Goal: Task Accomplishment & Management: Use online tool/utility

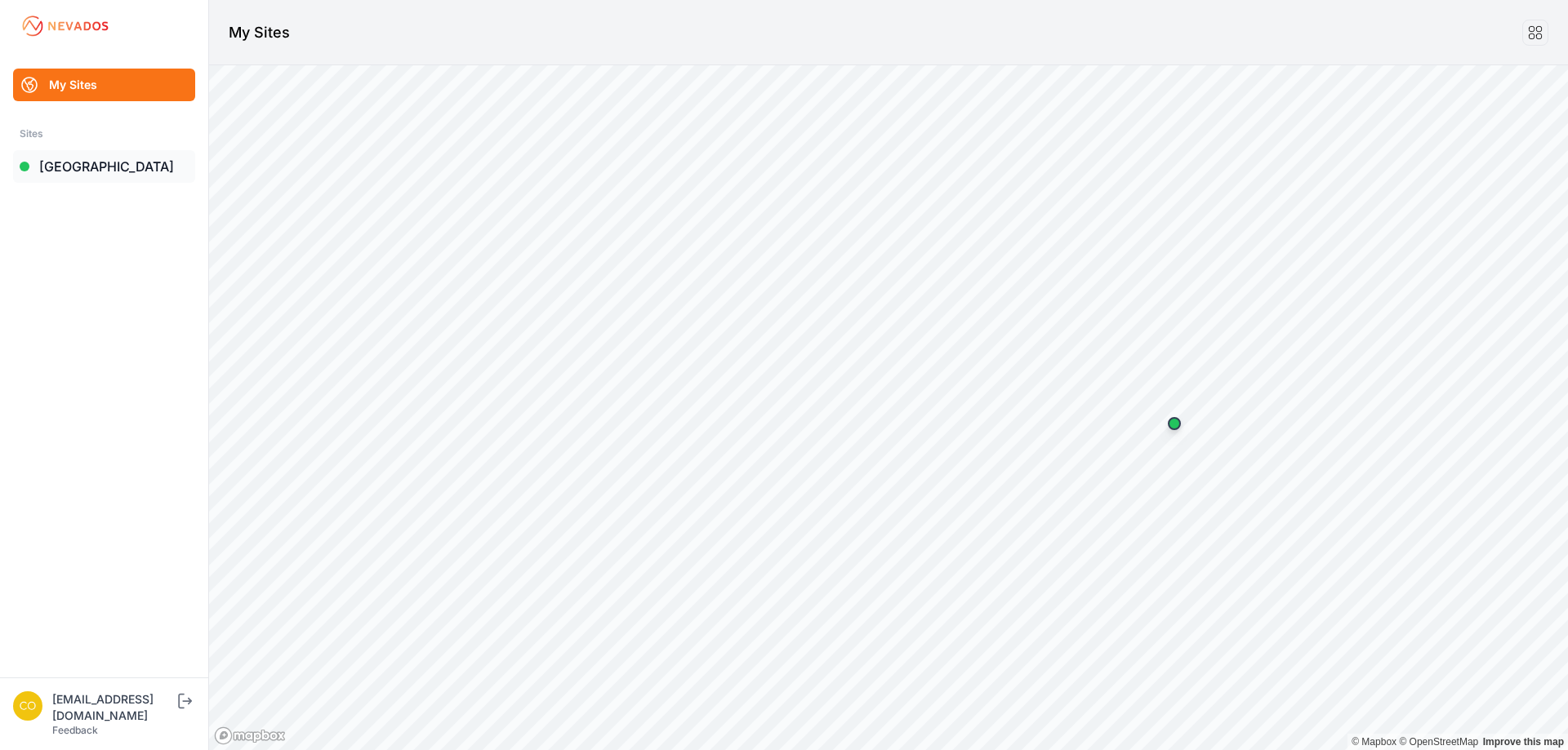
click at [114, 174] on link "[GEOGRAPHIC_DATA]" at bounding box center [105, 167] width 182 height 33
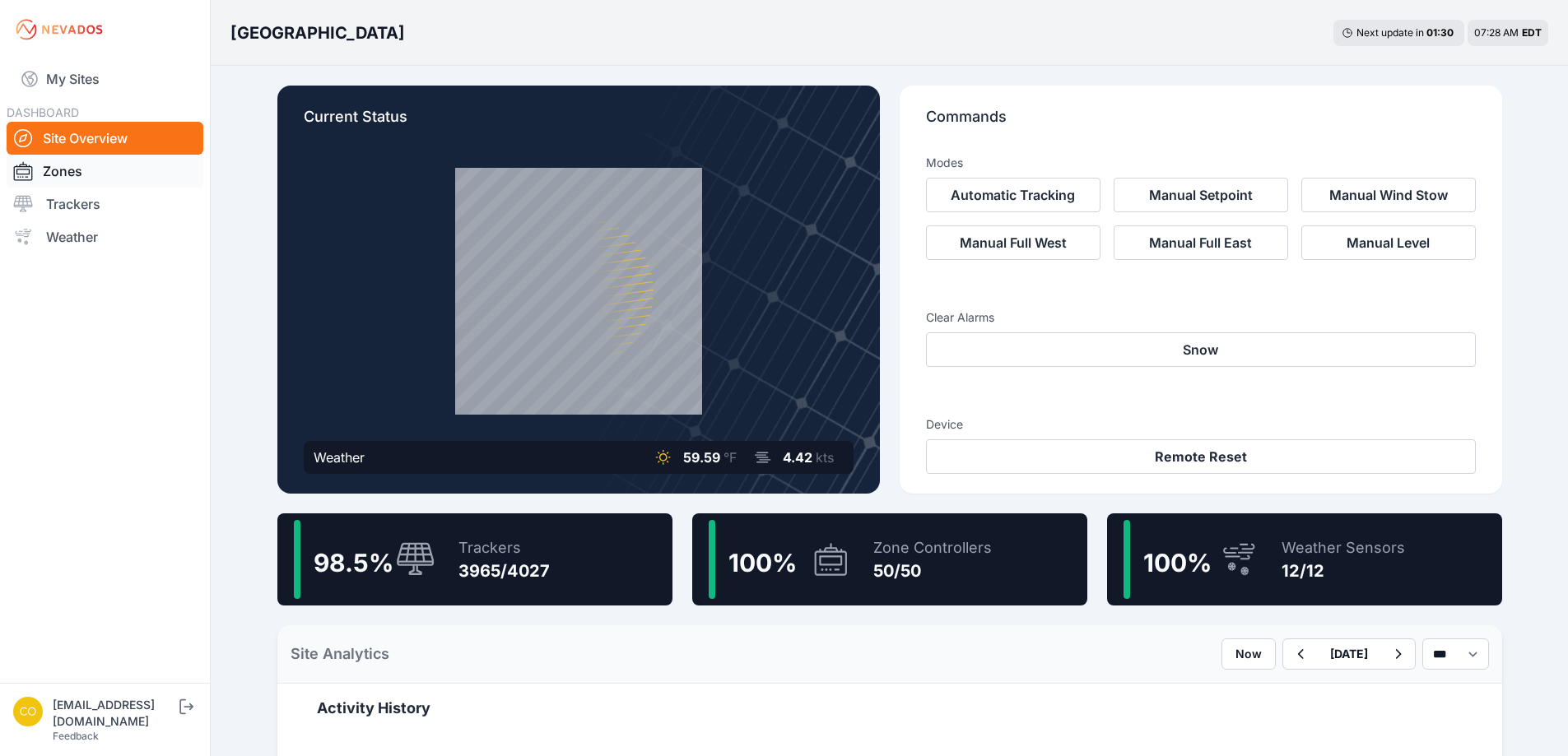
click at [85, 164] on link "Zones" at bounding box center [104, 171] width 196 height 33
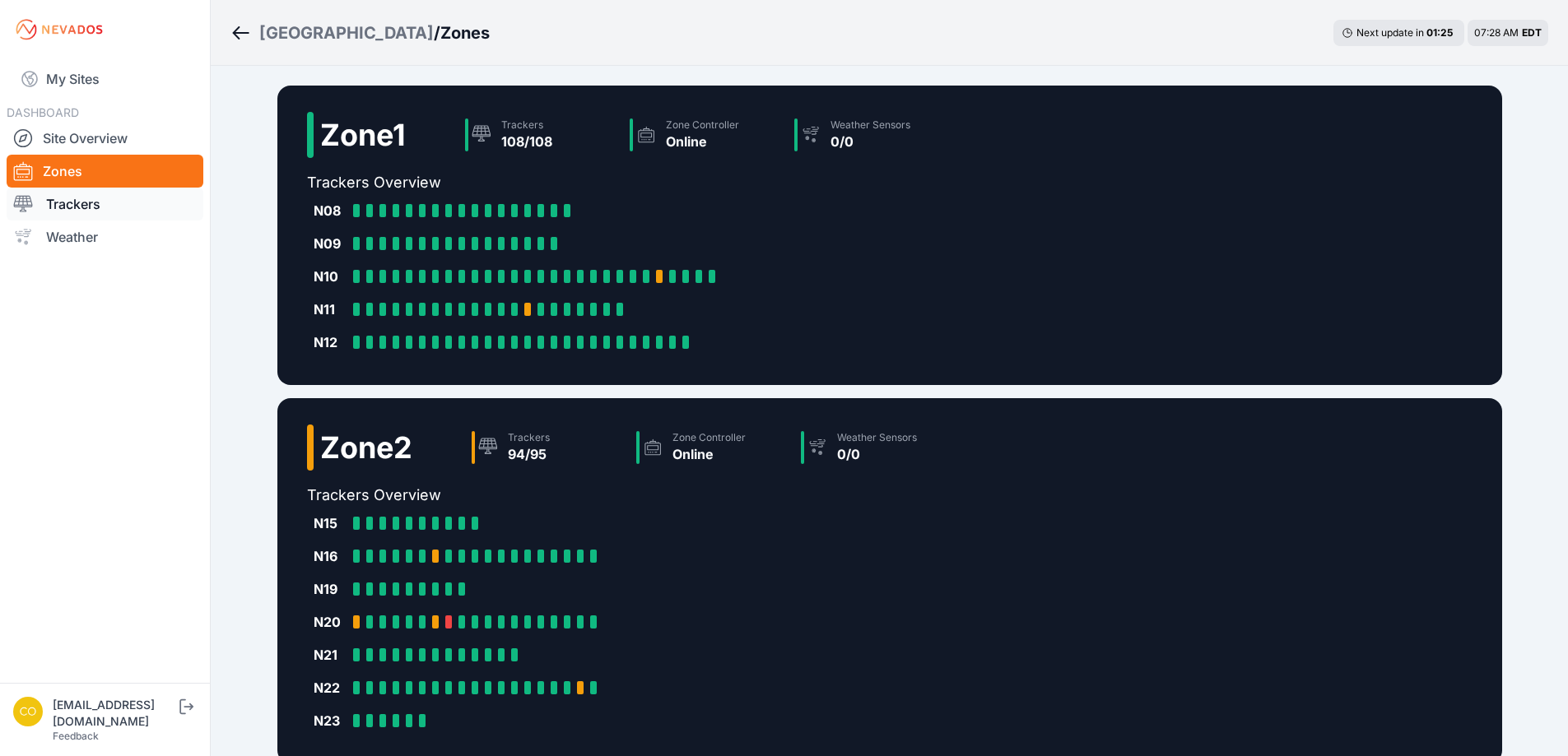
click at [80, 206] on link "Trackers" at bounding box center [104, 204] width 196 height 33
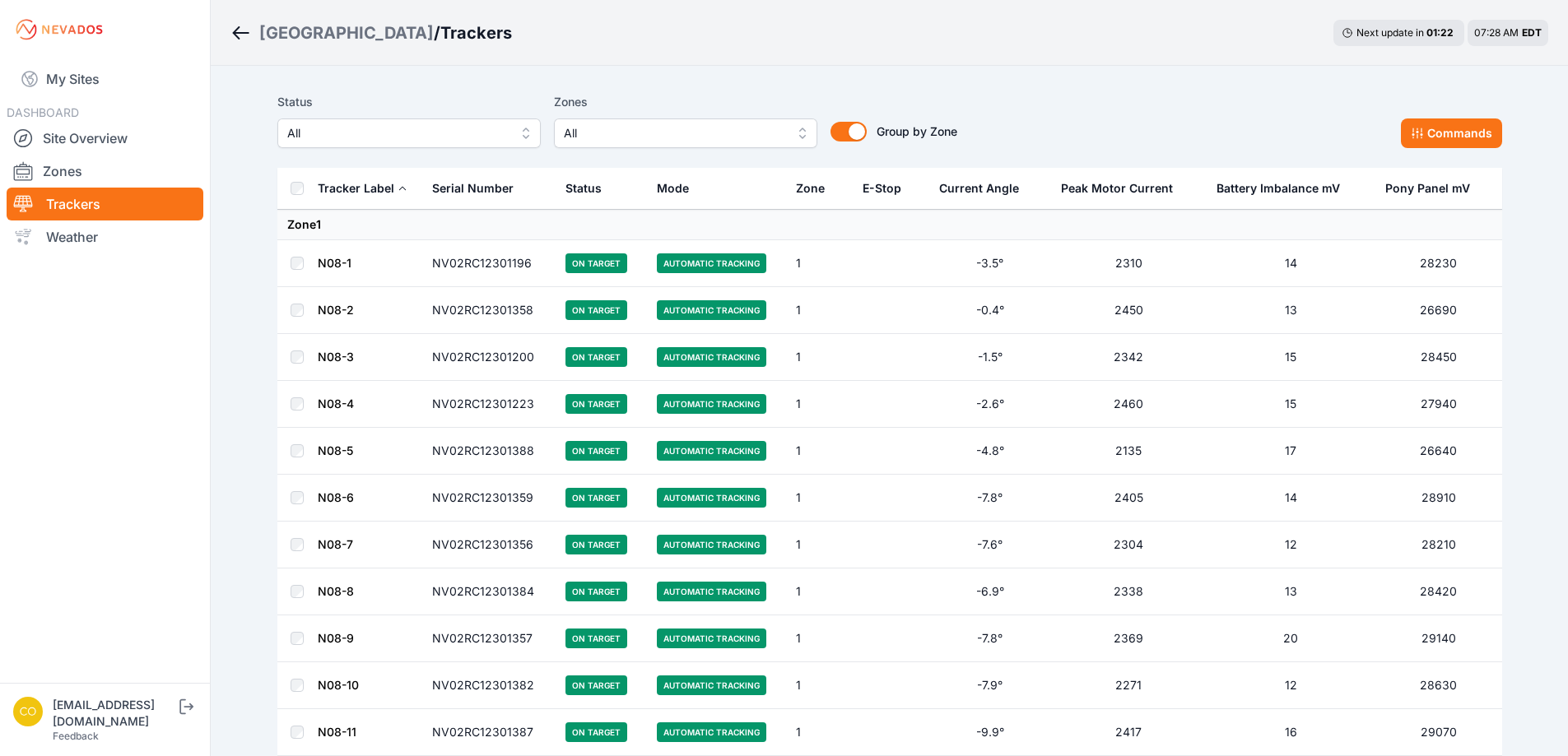
click at [803, 132] on button "All" at bounding box center [686, 133] width 263 height 30
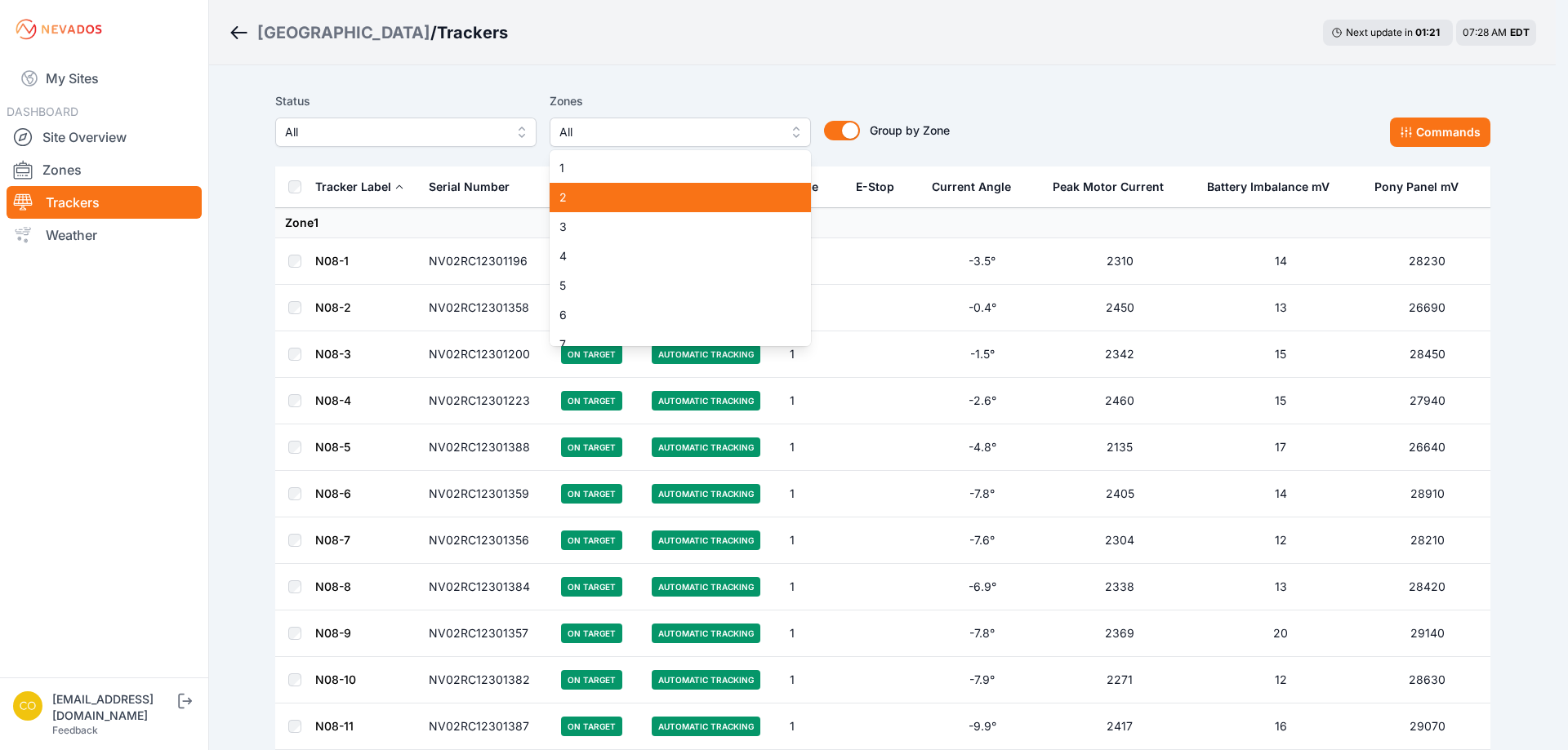
click at [640, 188] on div "2" at bounding box center [680, 198] width 261 height 30
click at [491, 99] on div "Status All Zones 2 1 2 3 4 5 6 7 8 9 10 11 12 13 14 15 16 17 18 19 20 21 22 23 …" at bounding box center [612, 119] width 675 height 56
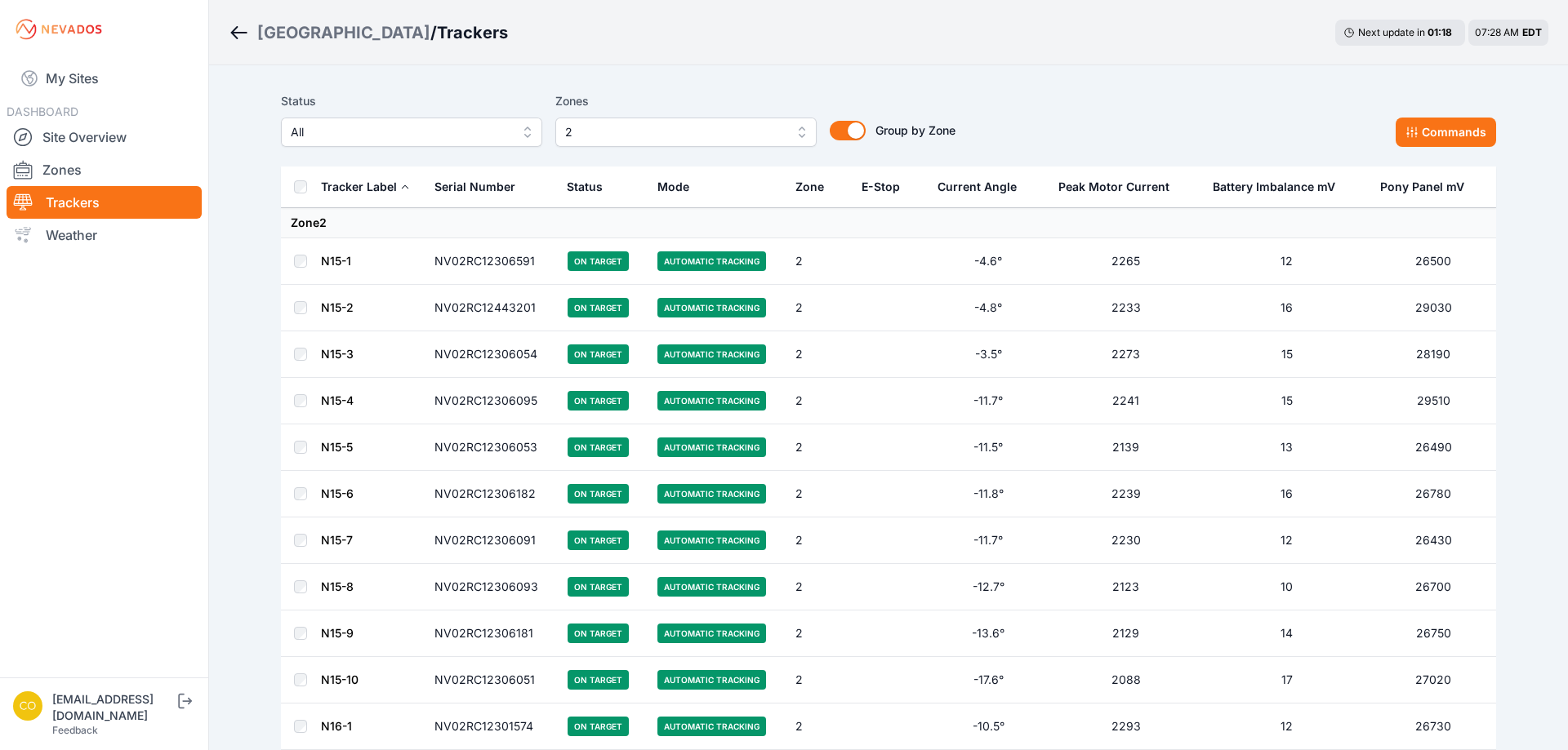
click at [795, 125] on button "2" at bounding box center [686, 132] width 261 height 30
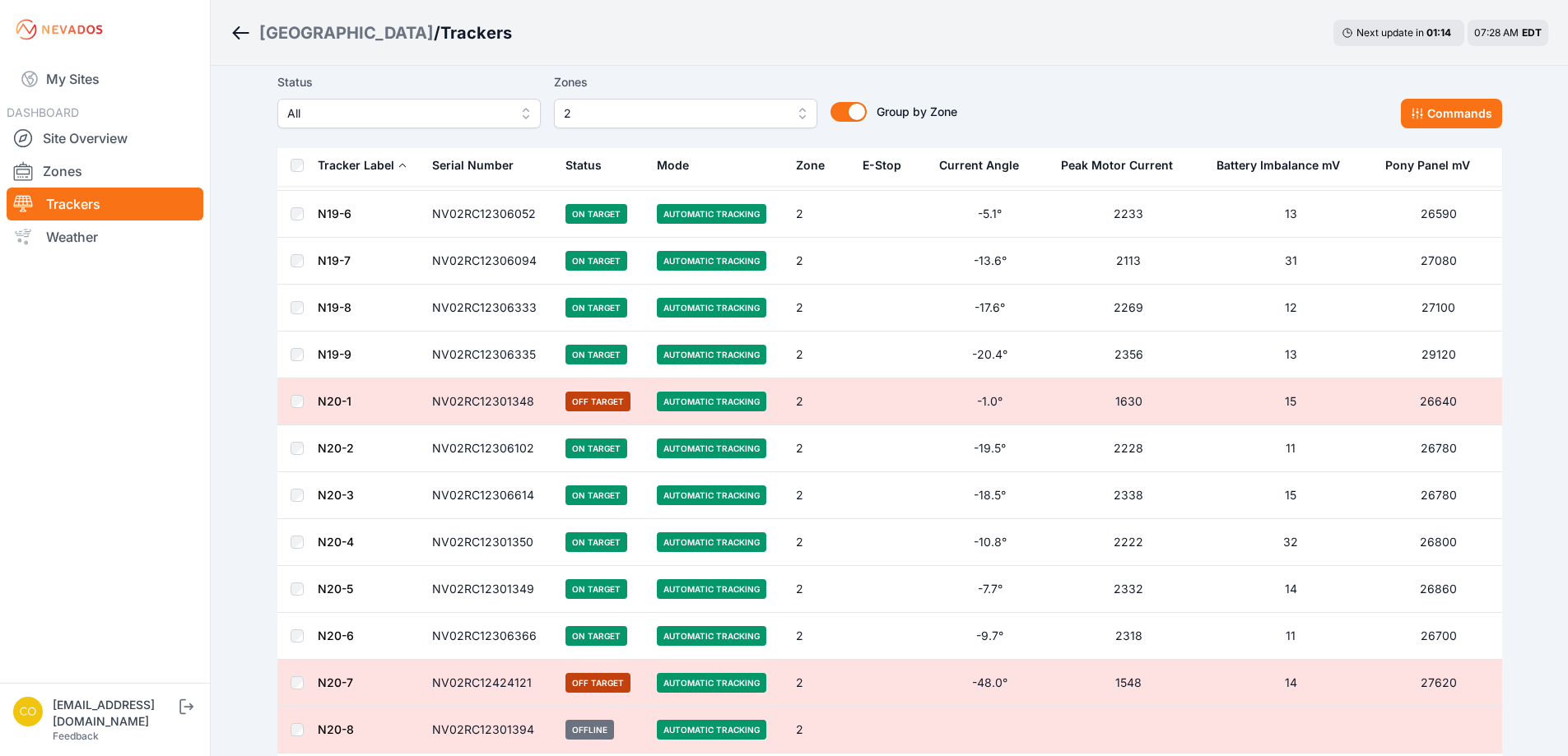
drag, startPoint x: 677, startPoint y: 448, endPoint x: 672, endPoint y: 483, distance: 35.4
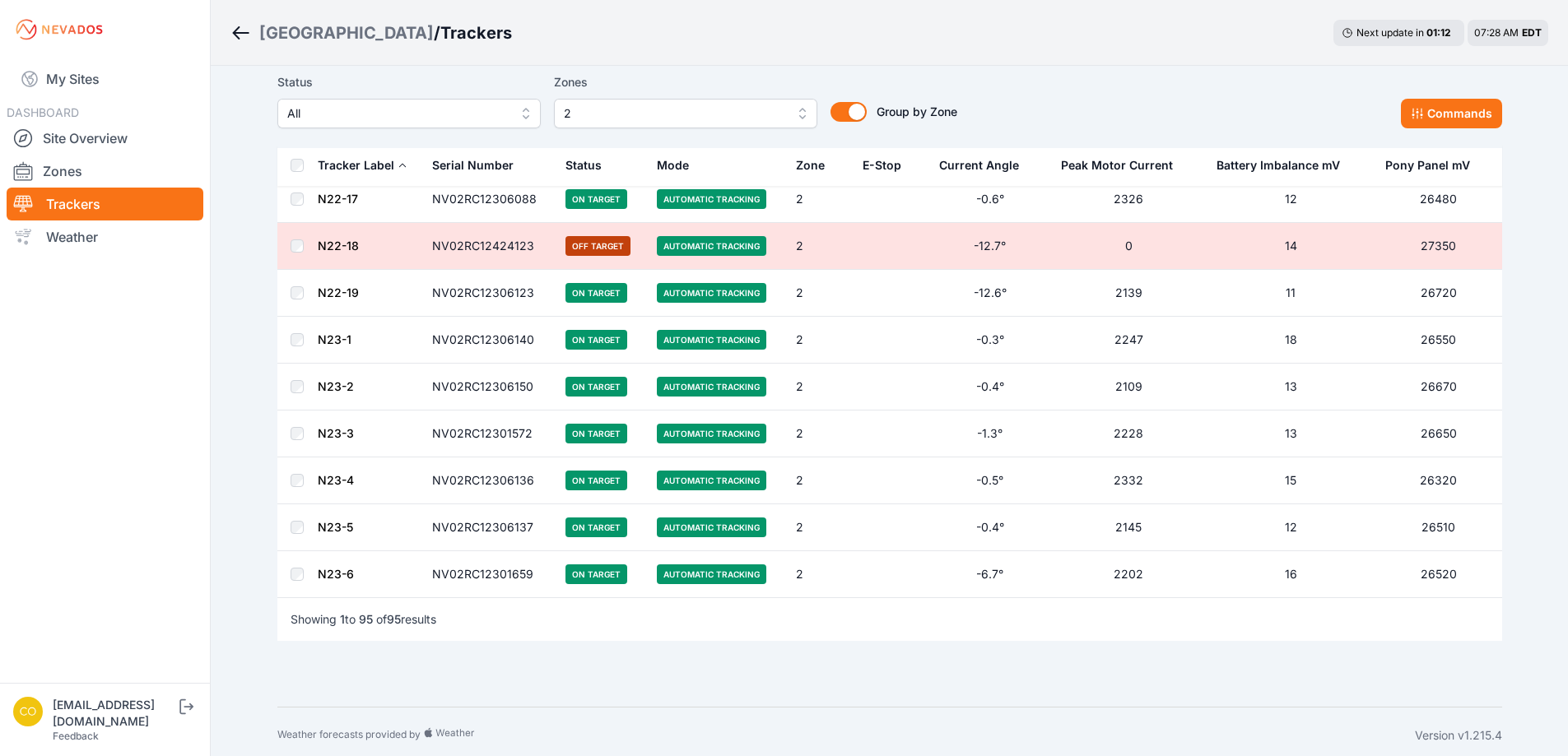
scroll to position [4104, 0]
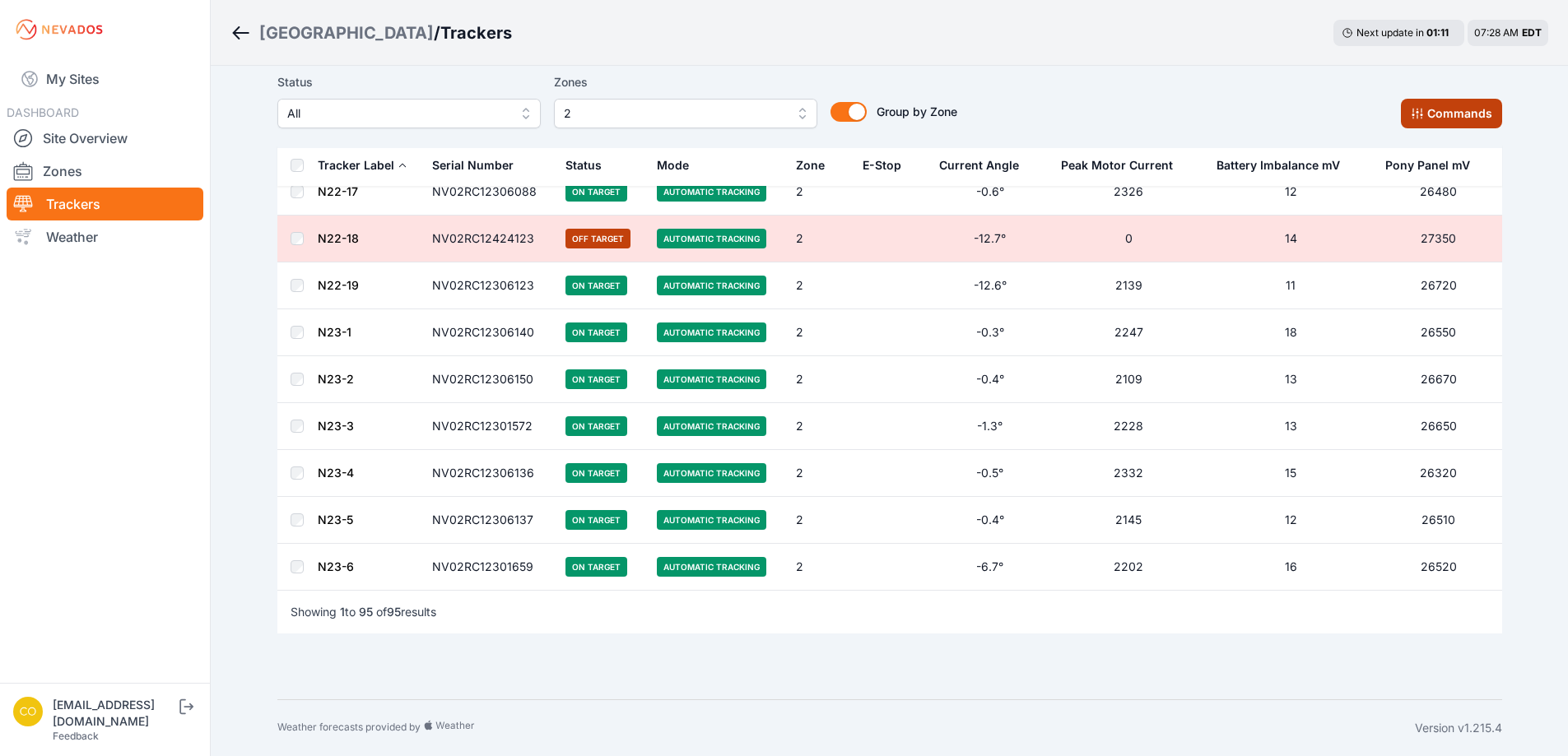
click at [1467, 103] on button "Commands" at bounding box center [1451, 113] width 102 height 30
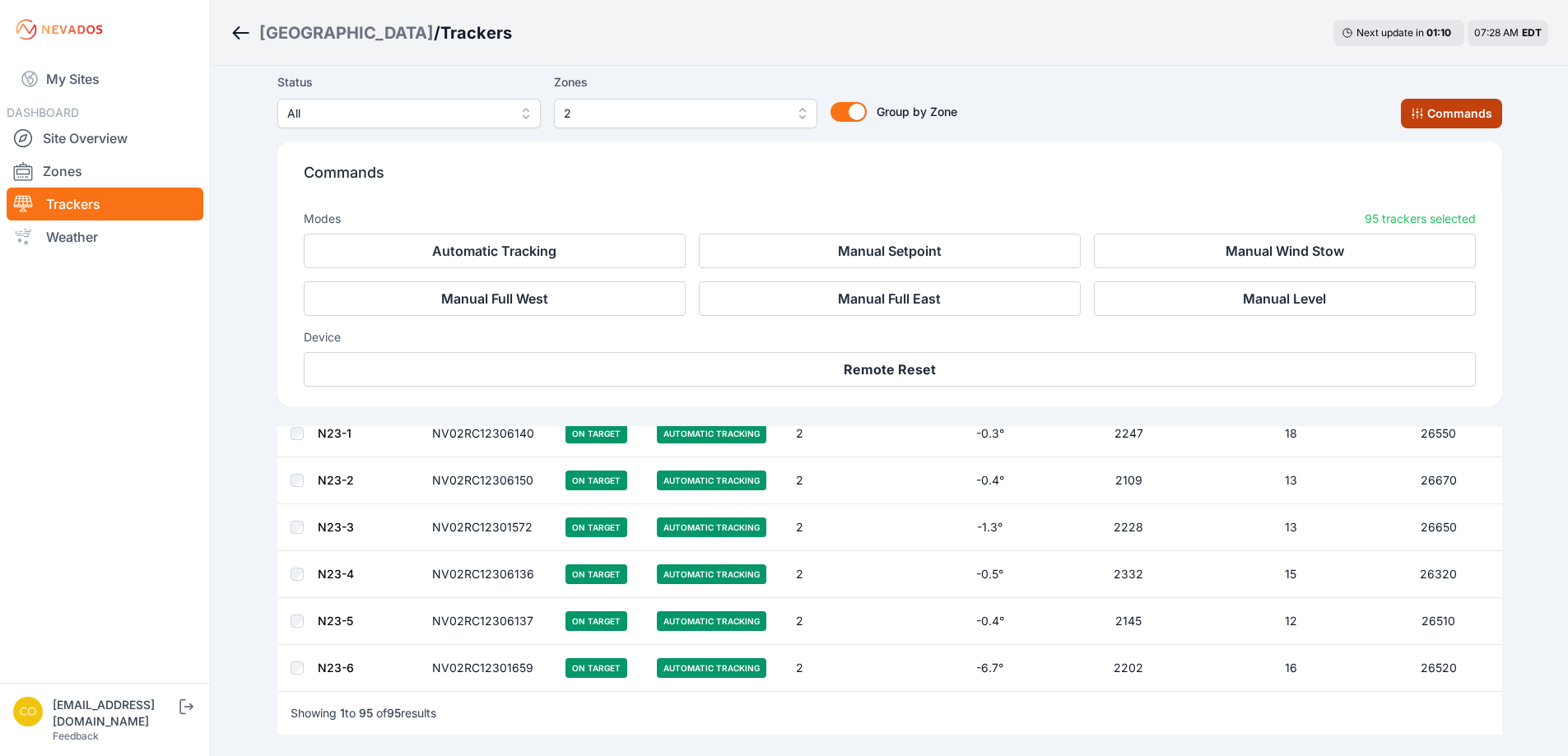
scroll to position [4381, 0]
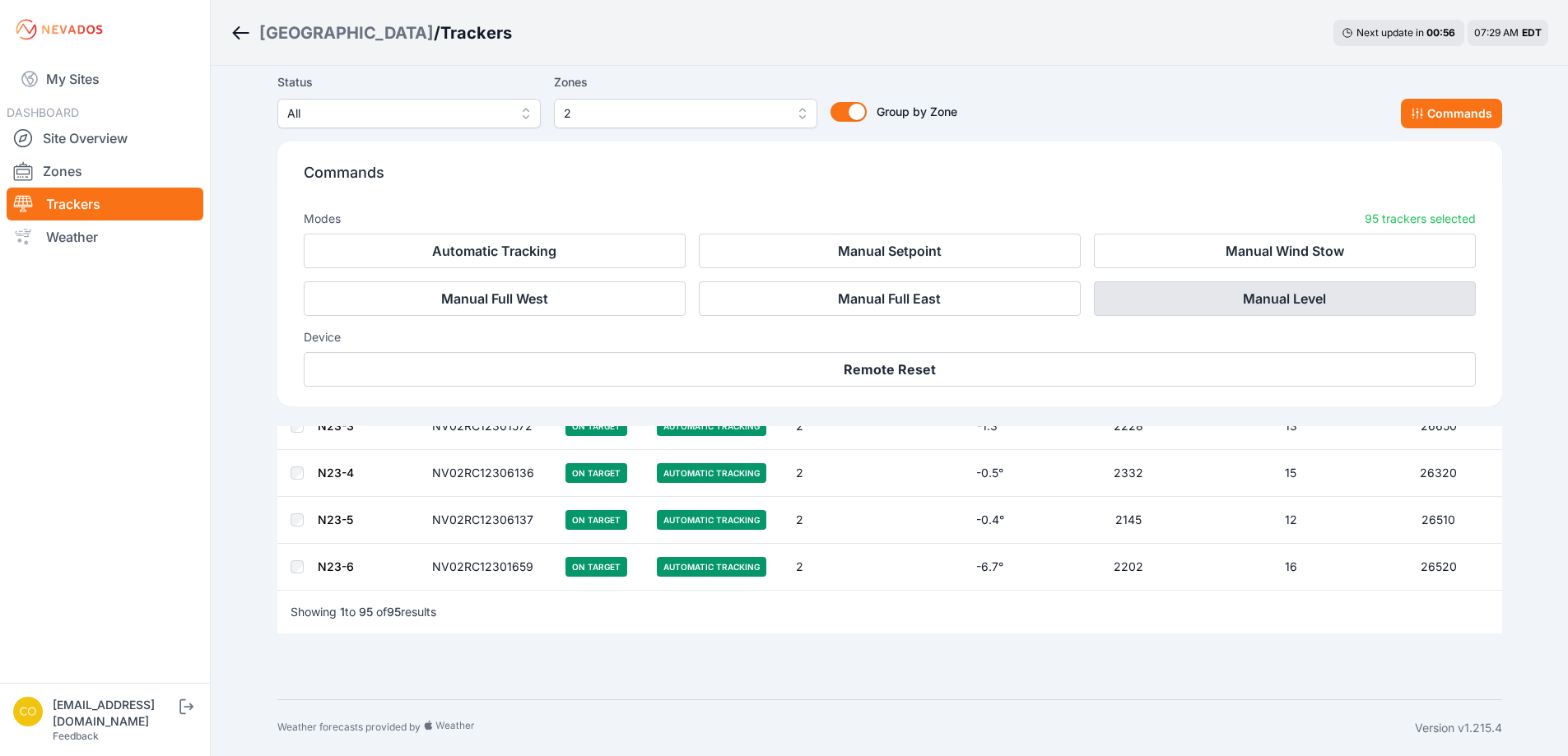
click at [1315, 306] on button "Manual Level" at bounding box center [1285, 299] width 382 height 35
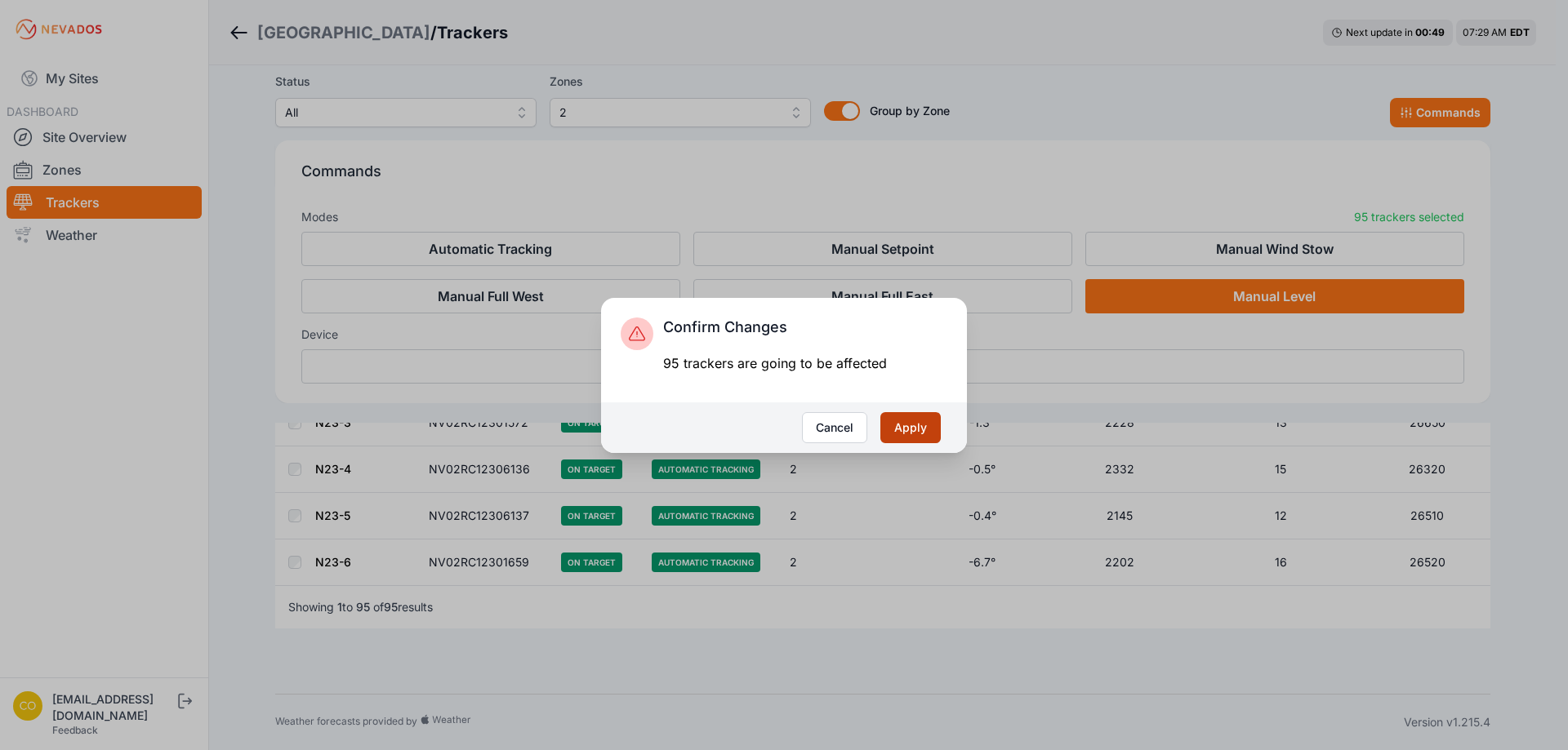
click at [900, 428] on button "Apply" at bounding box center [910, 428] width 60 height 31
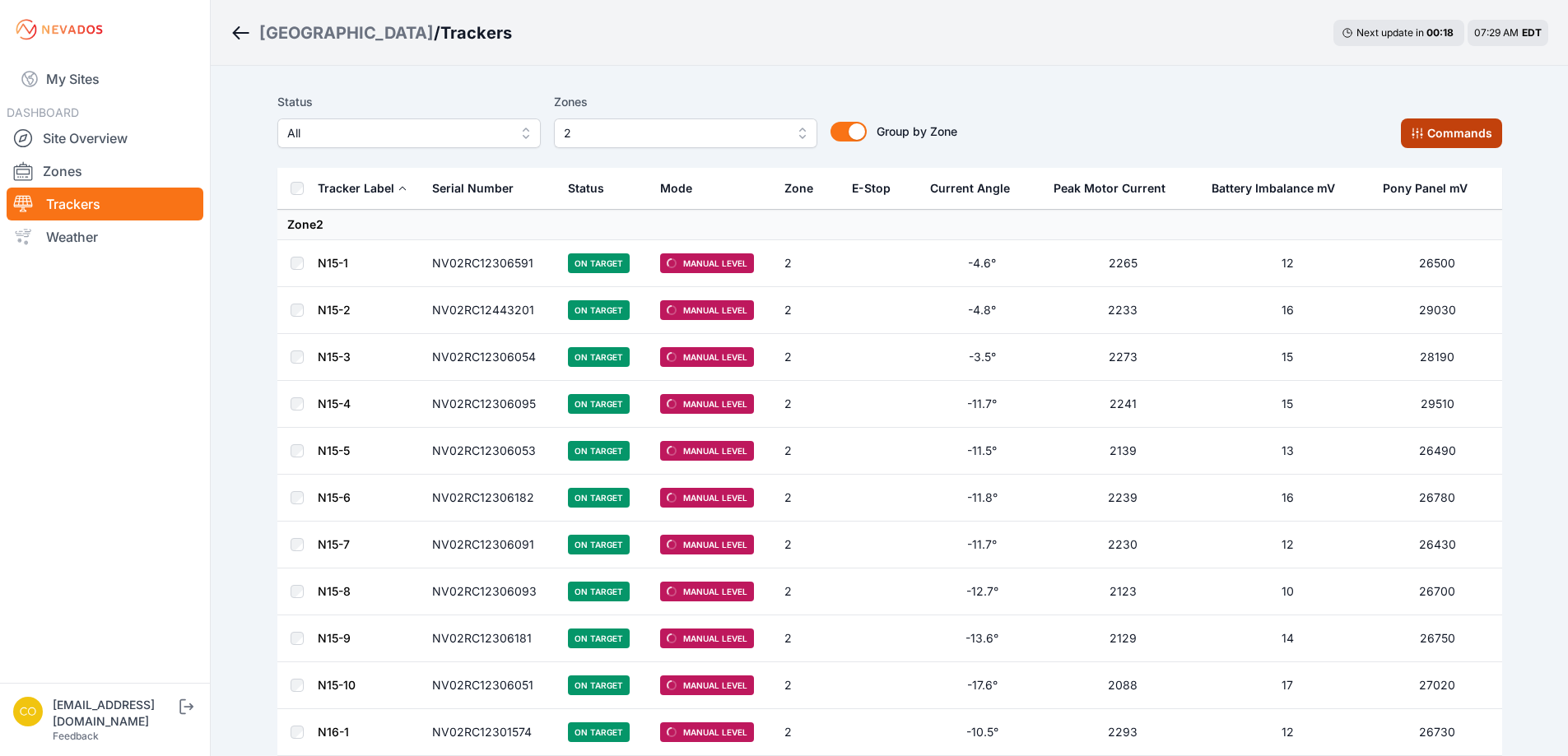
click at [1421, 137] on icon at bounding box center [1417, 133] width 14 height 14
